Goal: Task Accomplishment & Management: Manage account settings

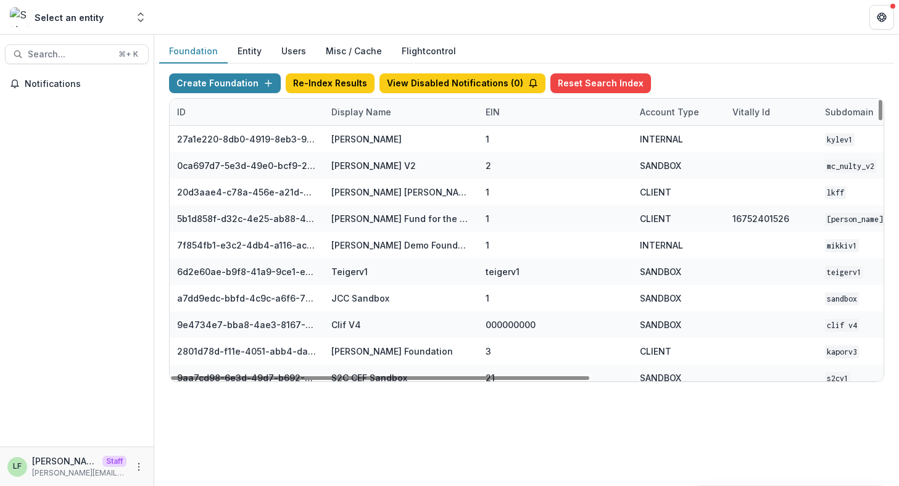
click at [350, 115] on div "Display Name" at bounding box center [361, 111] width 75 height 13
click at [353, 132] on input at bounding box center [400, 140] width 148 height 20
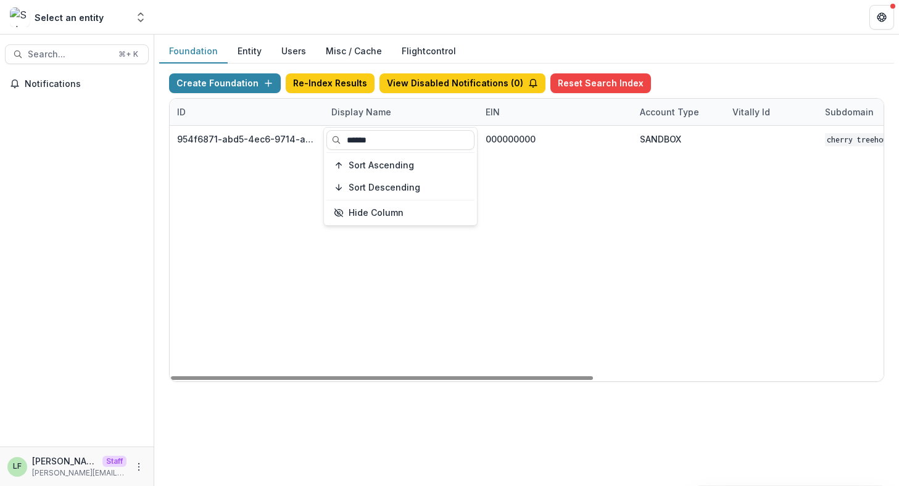
type input "******"
click at [603, 234] on div "954f6871-abd5-4ec6-9714-ab5b2ac1e4c4 Cherry Treehouse Workflow Sandbox 00000000…" at bounding box center [771, 253] width 1203 height 255
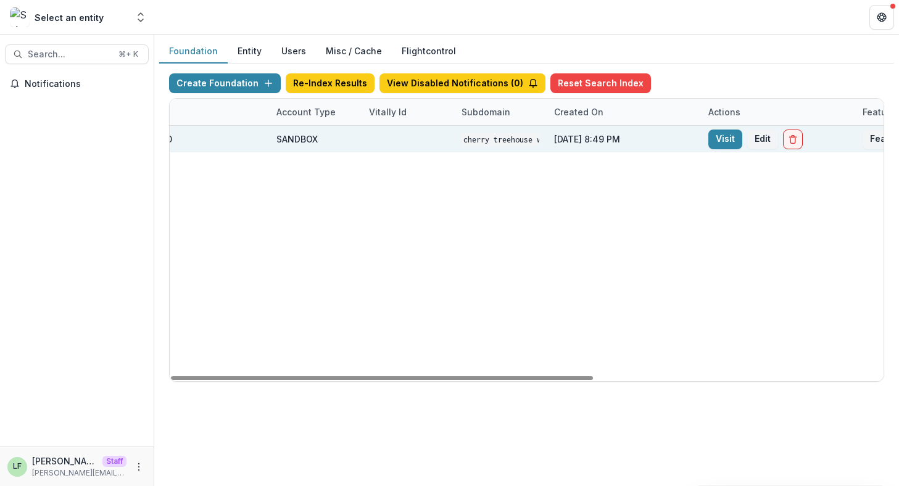
scroll to position [0, 489]
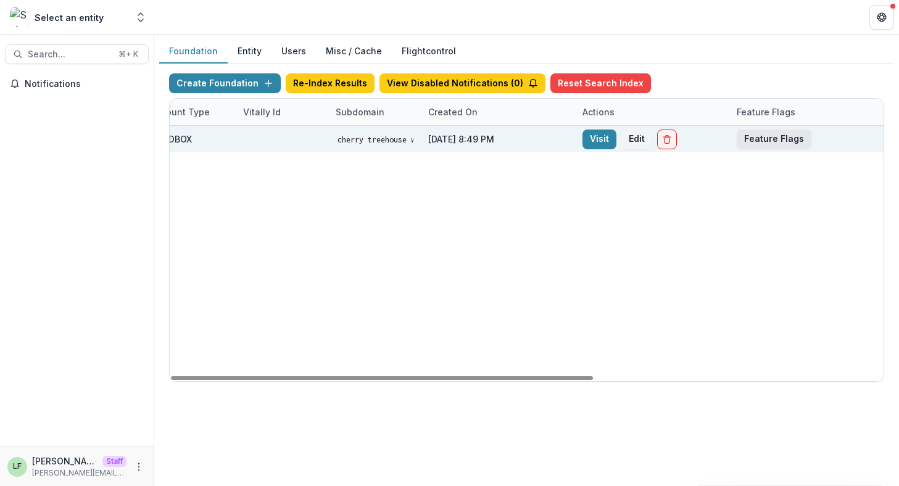
click at [762, 143] on button "Feature Flags" at bounding box center [773, 140] width 75 height 20
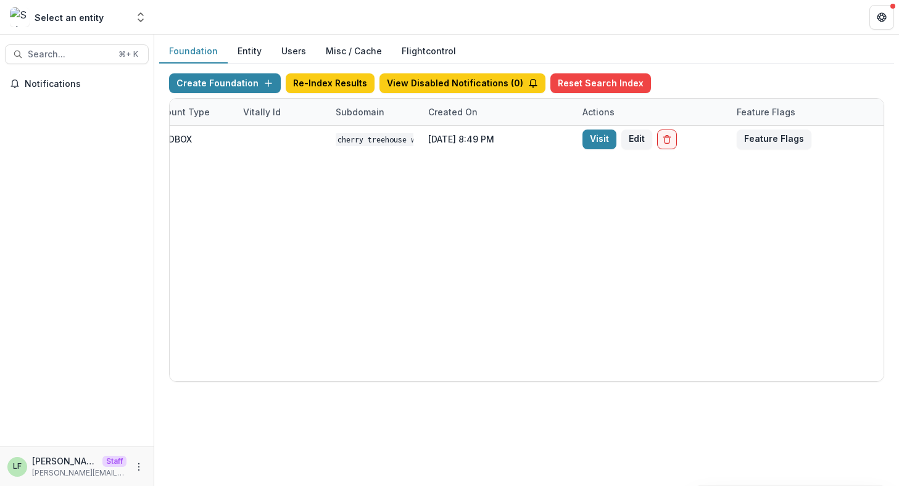
scroll to position [312, 0]
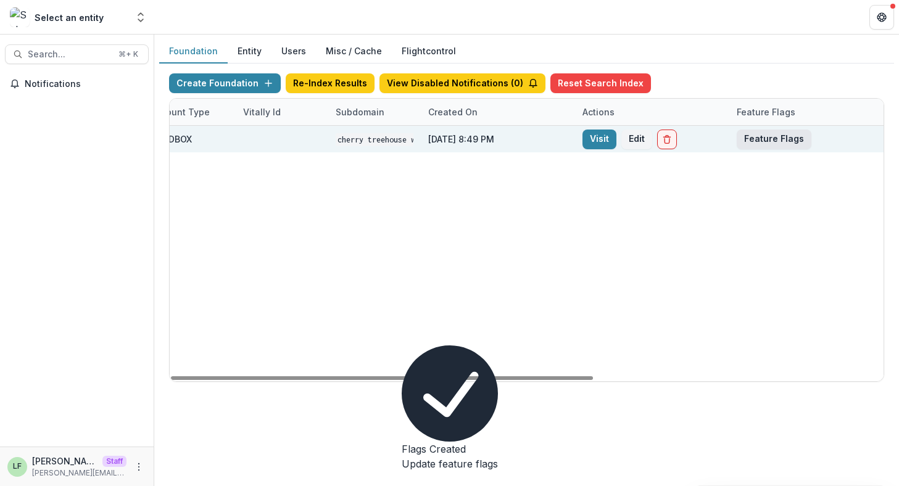
click at [788, 137] on button "Feature Flags" at bounding box center [773, 140] width 75 height 20
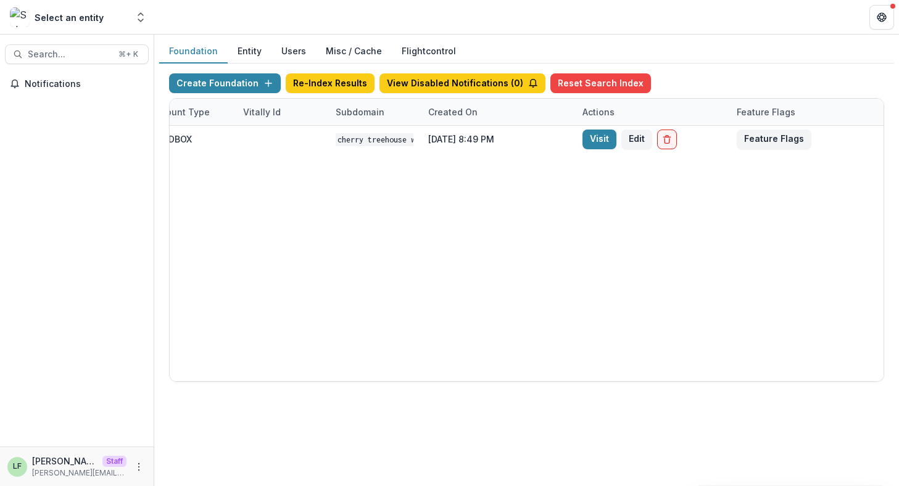
scroll to position [0, 0]
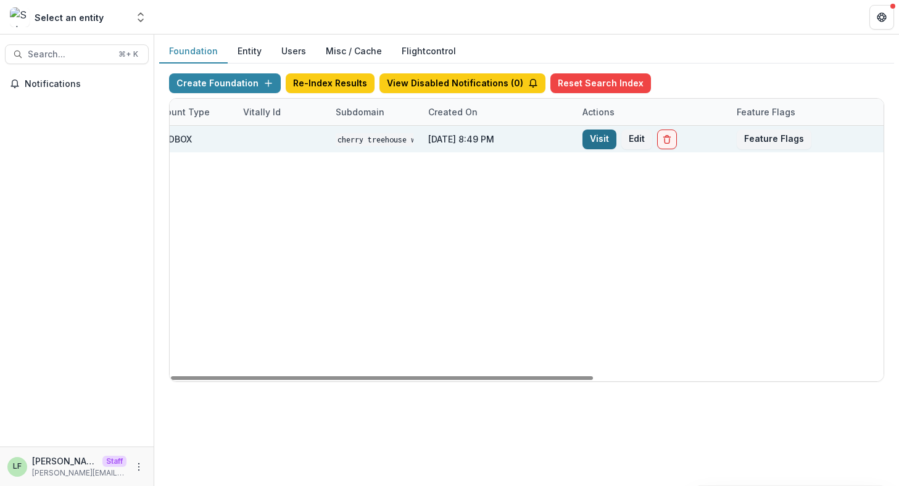
click at [588, 137] on link "Visit" at bounding box center [599, 140] width 34 height 20
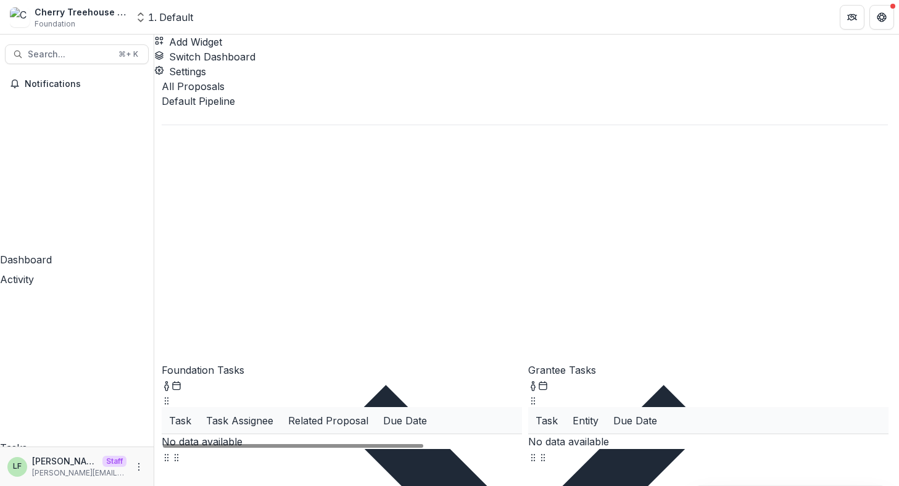
click at [126, 465] on div "LF [PERSON_NAME] Staff [PERSON_NAME][EMAIL_ADDRESS][DOMAIN_NAME]" at bounding box center [76, 467] width 139 height 24
click at [135, 465] on icon "More" at bounding box center [139, 467] width 10 height 10
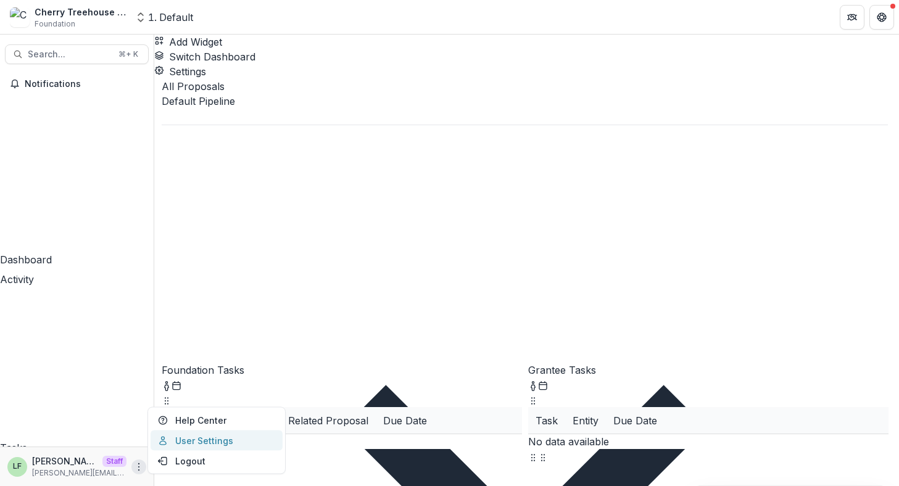
click at [186, 441] on link "User Settings" at bounding box center [216, 440] width 132 height 20
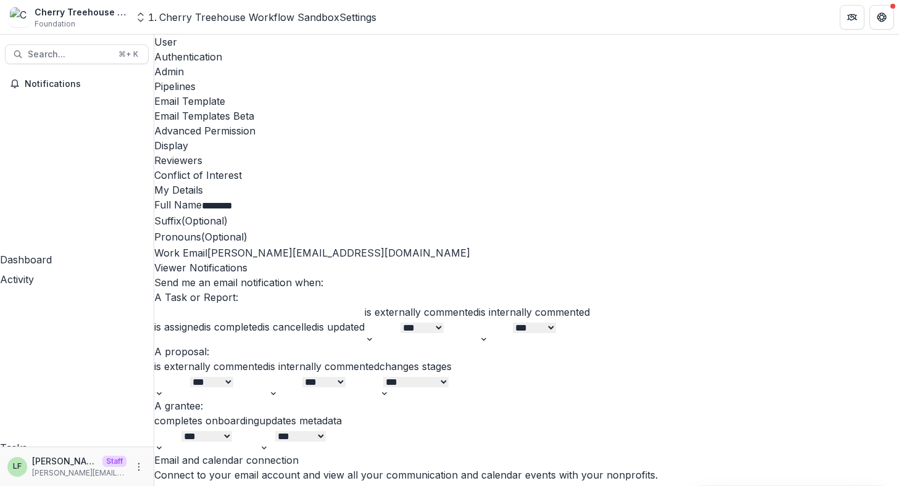
click at [632, 123] on div "Advanced Permission" at bounding box center [526, 130] width 744 height 15
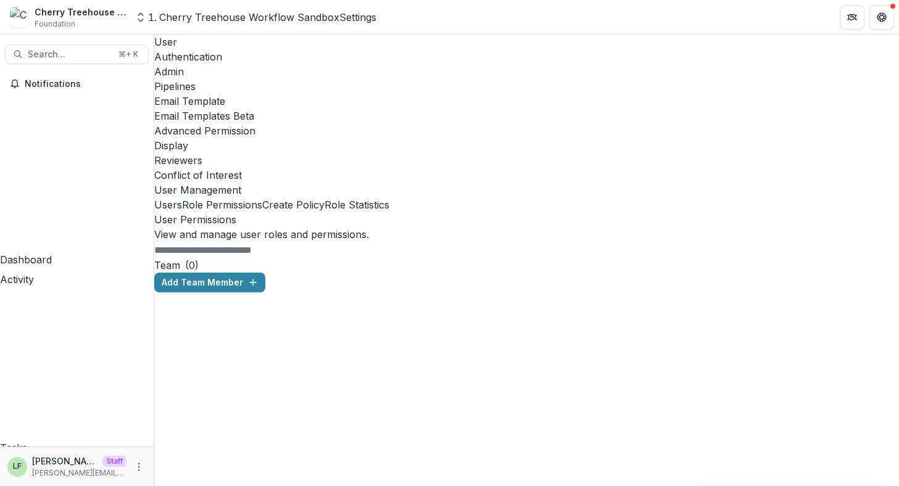
click at [262, 197] on button "Role Permissions" at bounding box center [222, 204] width 80 height 15
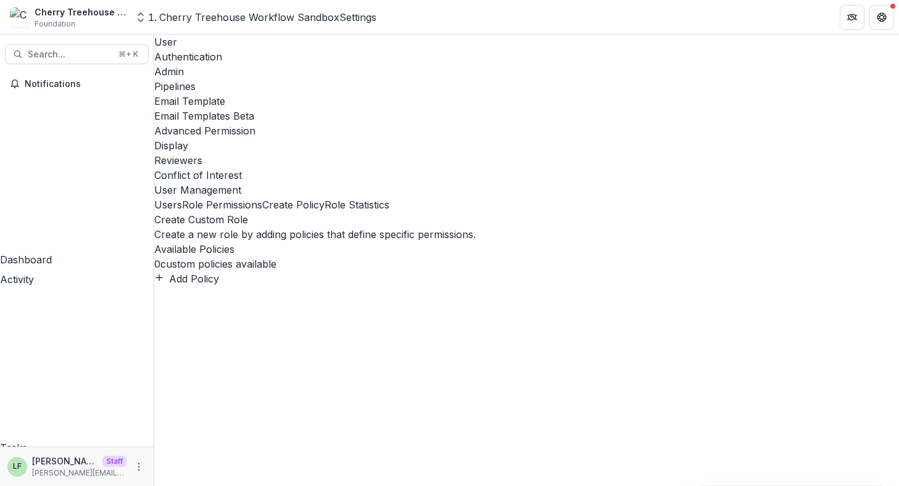
click at [324, 197] on button "Create Policy" at bounding box center [293, 204] width 62 height 15
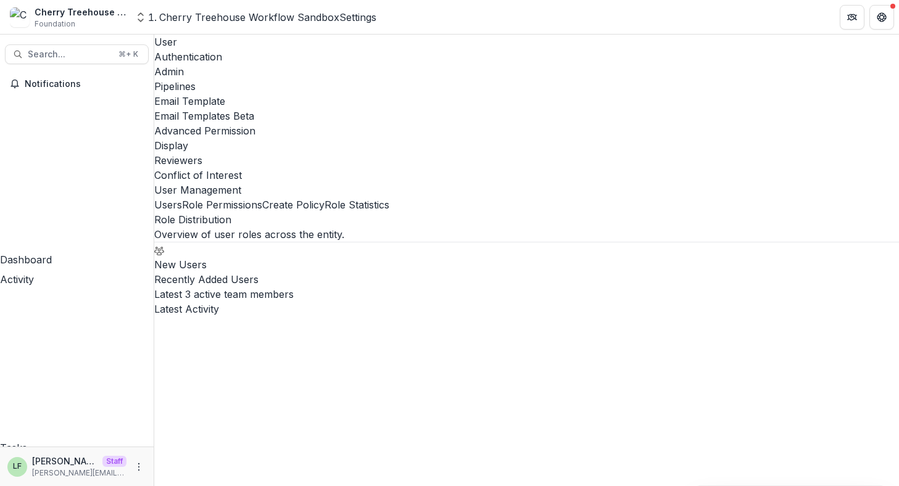
click at [389, 197] on button "Role Statistics" at bounding box center [356, 204] width 65 height 15
click at [324, 197] on button "Create Policy" at bounding box center [293, 204] width 62 height 15
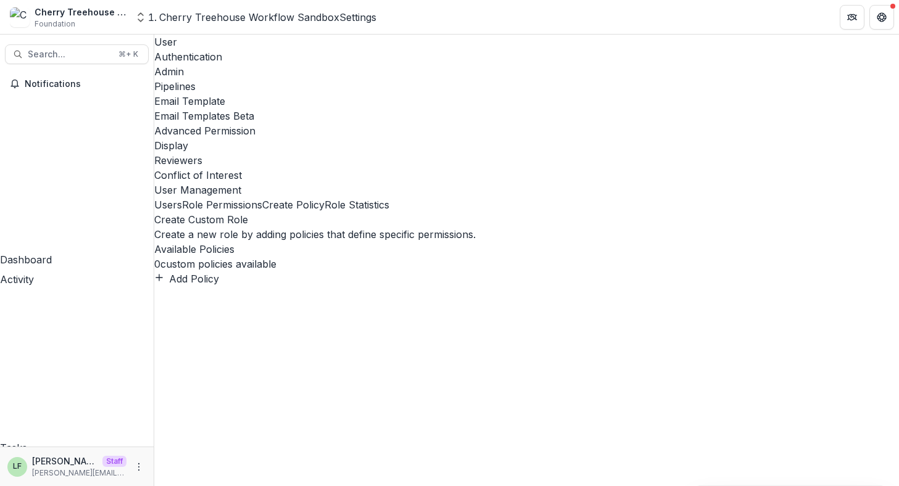
click at [389, 197] on button "Role Statistics" at bounding box center [356, 204] width 65 height 15
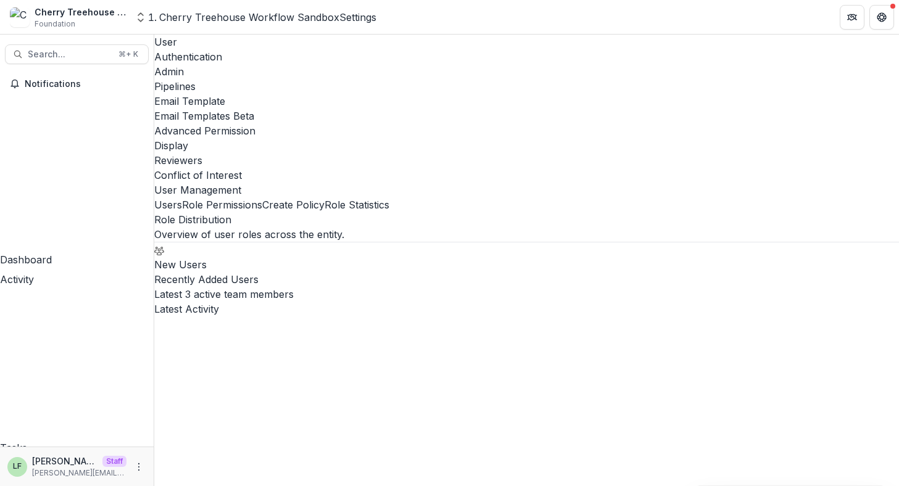
click at [262, 197] on button "Role Permissions" at bounding box center [222, 204] width 80 height 15
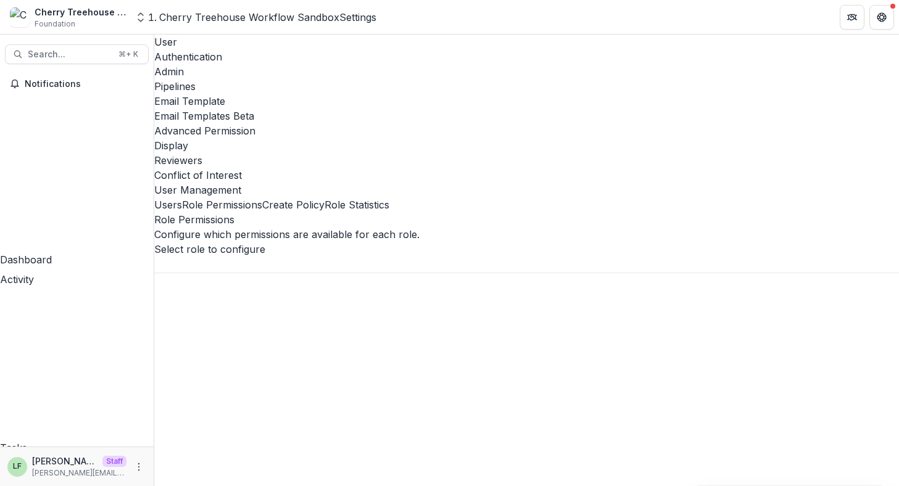
click at [195, 212] on h2 "Role Permissions" at bounding box center [526, 219] width 744 height 15
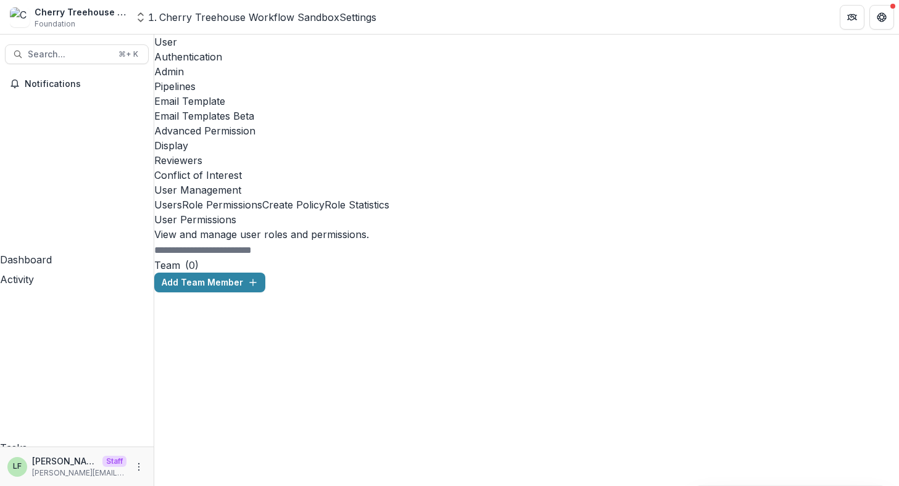
click at [182, 197] on button "Users" at bounding box center [168, 204] width 28 height 15
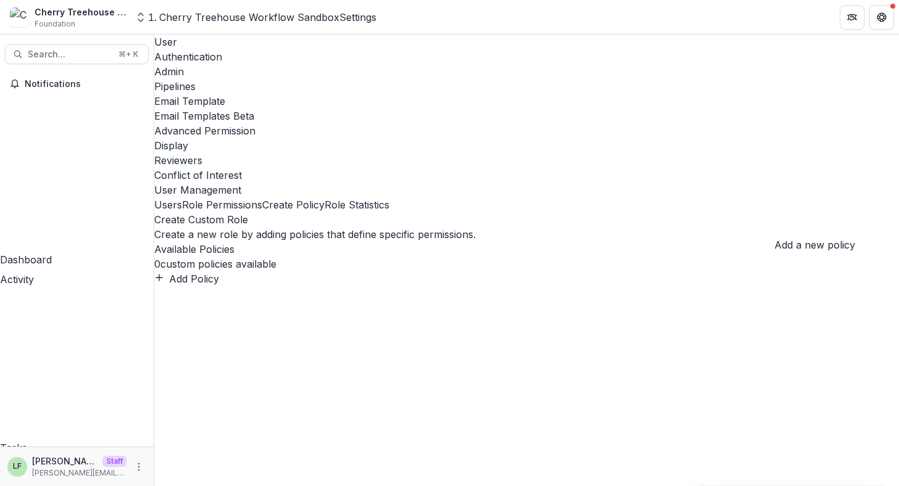
click at [219, 271] on button "Add Policy" at bounding box center [186, 278] width 65 height 15
click at [564, 485] on header "Create Policy" at bounding box center [449, 493] width 899 height 15
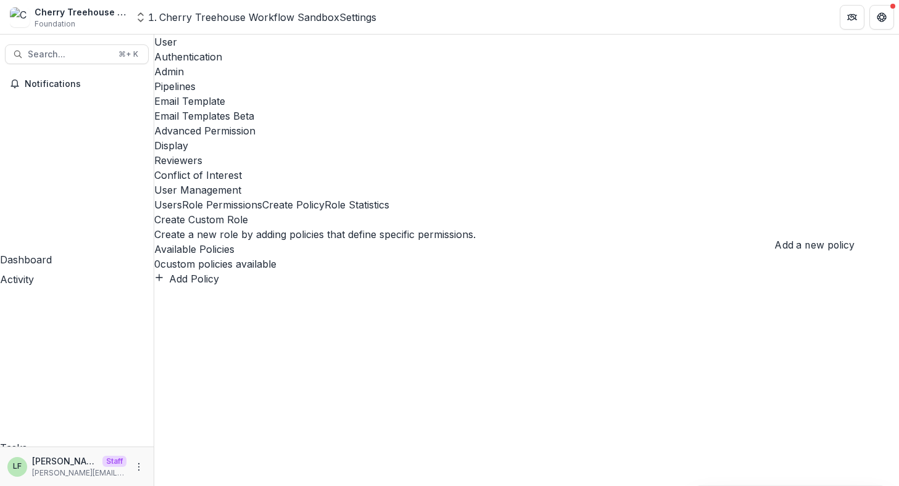
click at [262, 197] on button "Role Permissions" at bounding box center [222, 204] width 80 height 15
